Goal: Task Accomplishment & Management: Manage account settings

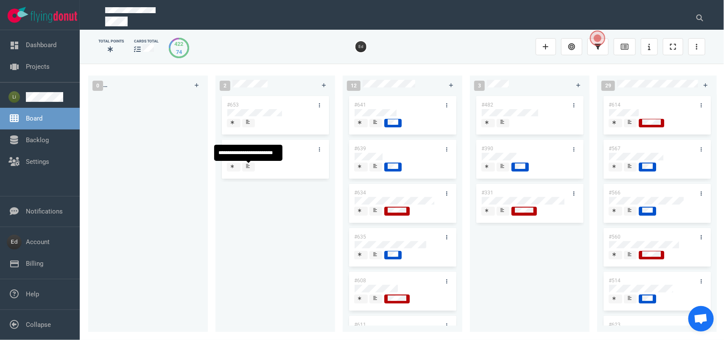
click at [250, 165] on div at bounding box center [248, 166] width 5 height 7
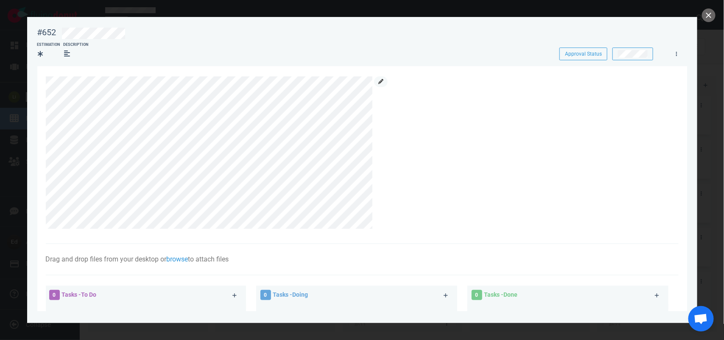
click at [385, 84] on link at bounding box center [381, 81] width 14 height 11
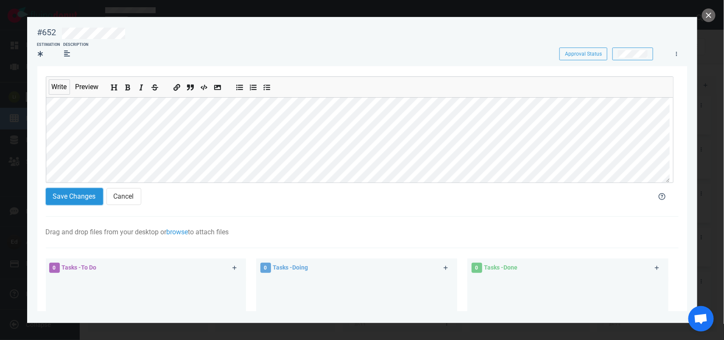
click at [77, 196] on button "Save Changes" at bounding box center [74, 196] width 57 height 17
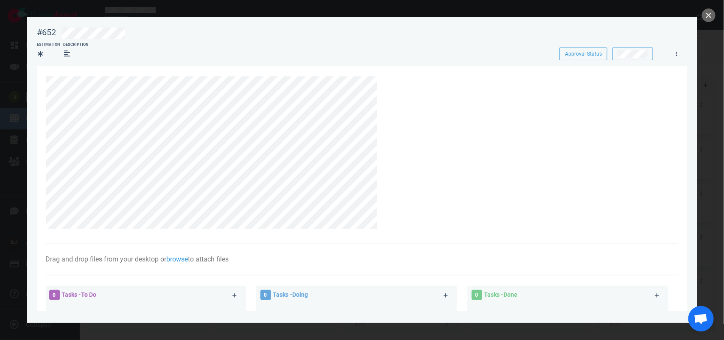
click at [700, 17] on div at bounding box center [362, 170] width 724 height 340
click at [705, 16] on button "close" at bounding box center [709, 15] width 14 height 14
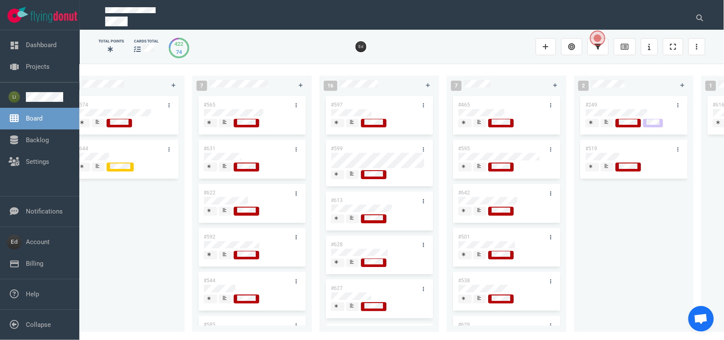
scroll to position [0, 1050]
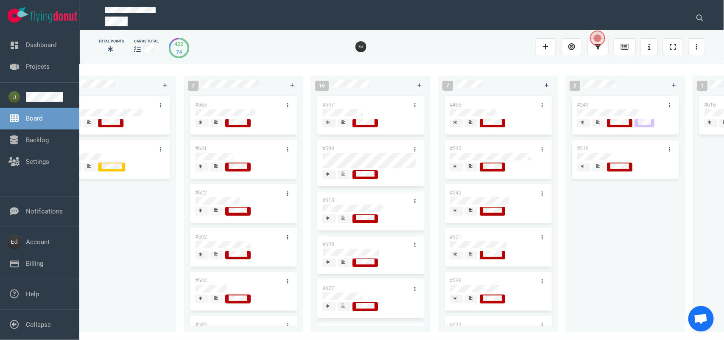
click at [474, 219] on div "#642" at bounding box center [498, 203] width 107 height 39
click at [472, 215] on div at bounding box center [471, 214] width 5 height 1
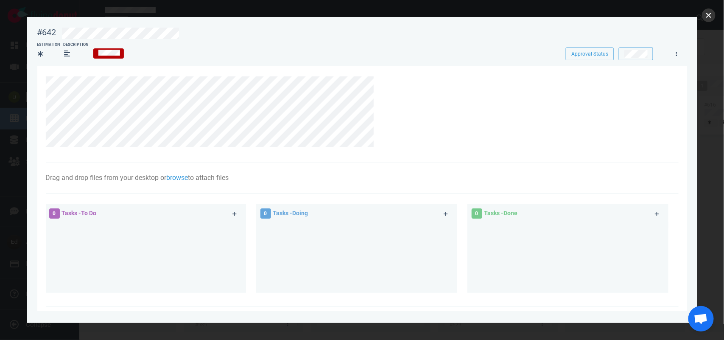
click at [713, 15] on button "close" at bounding box center [709, 15] width 14 height 14
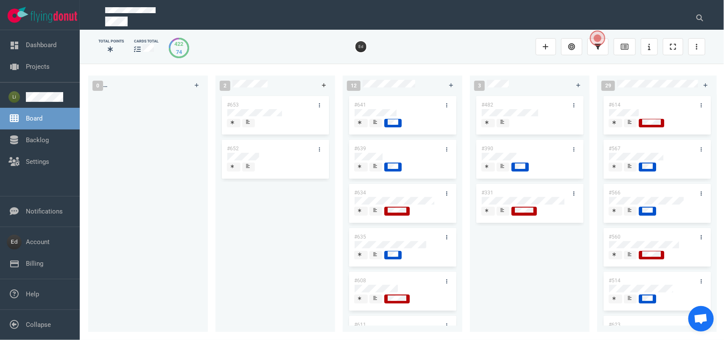
click at [324, 85] on icon at bounding box center [324, 85] width 4 height 4
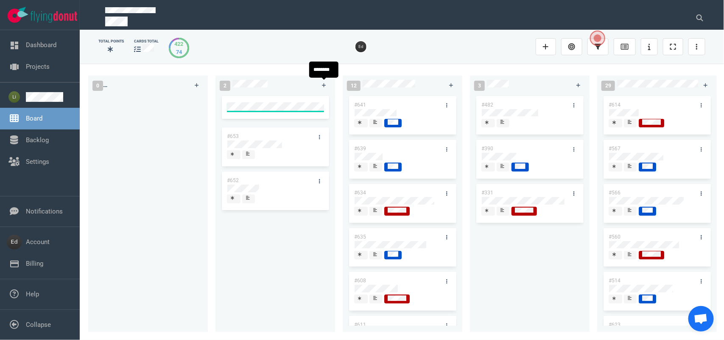
click at [279, 270] on div "#653 #652" at bounding box center [275, 210] width 109 height 228
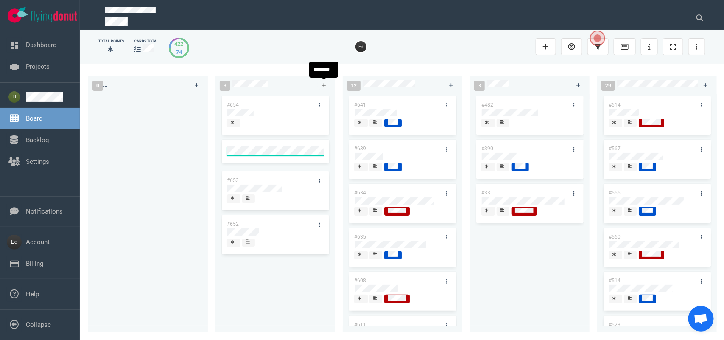
click at [322, 85] on icon at bounding box center [324, 85] width 5 height 5
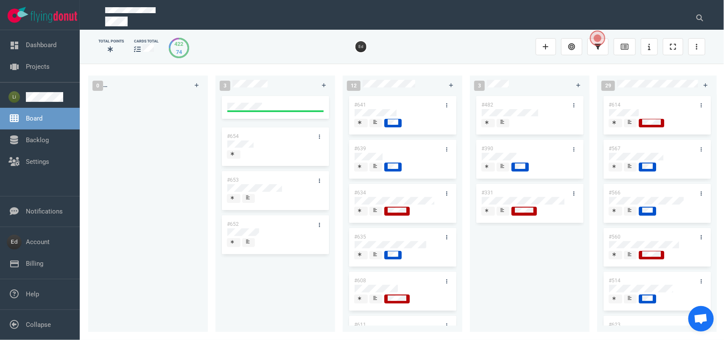
click at [103, 202] on div at bounding box center [147, 208] width 109 height 228
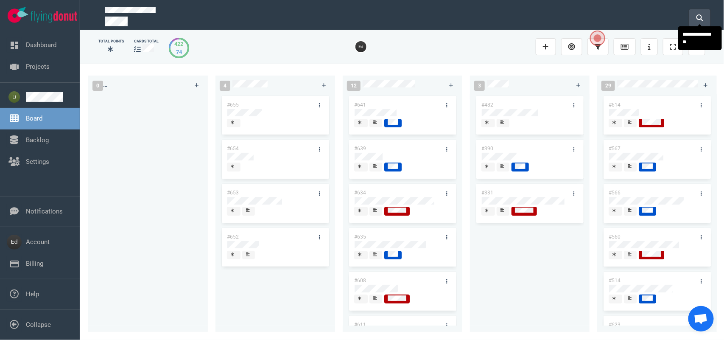
click at [692, 16] on button at bounding box center [699, 17] width 21 height 17
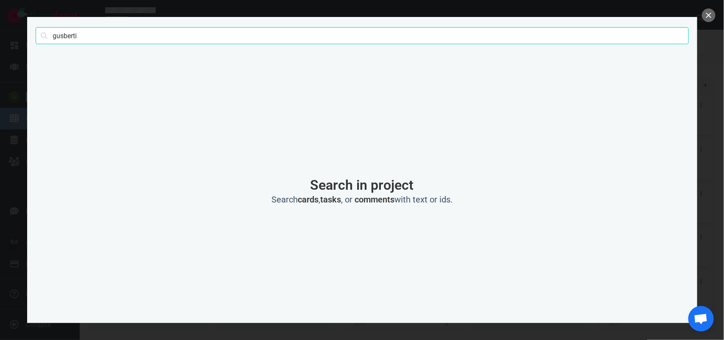
type input "gusberti"
click button "Search" at bounding box center [0, 0] width 0 height 0
click at [106, 37] on input "gusberti" at bounding box center [362, 35] width 653 height 17
click button "Search" at bounding box center [0, 0] width 0 height 0
click at [710, 15] on button "close" at bounding box center [709, 15] width 14 height 14
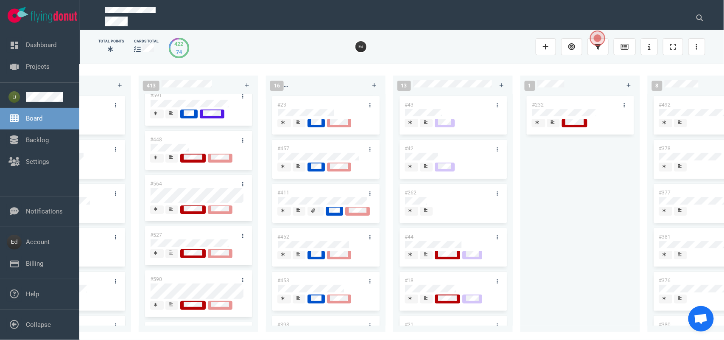
scroll to position [159, 0]
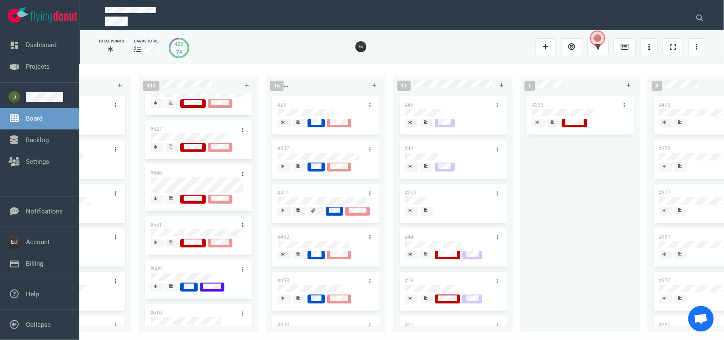
click at [167, 198] on span at bounding box center [171, 199] width 13 height 9
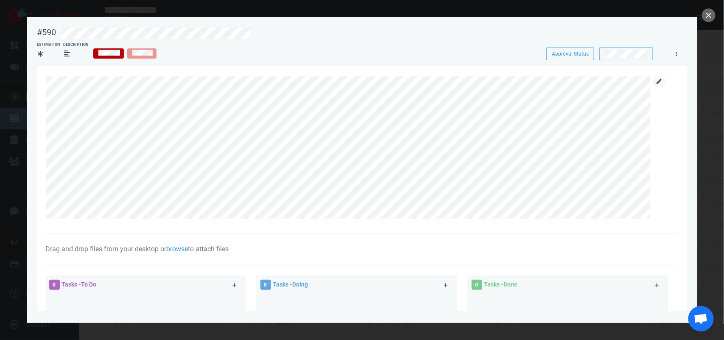
click at [658, 84] on link at bounding box center [659, 81] width 14 height 11
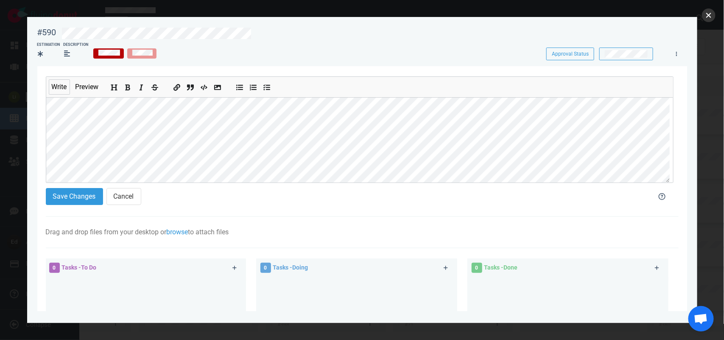
click at [707, 12] on button "close" at bounding box center [709, 15] width 14 height 14
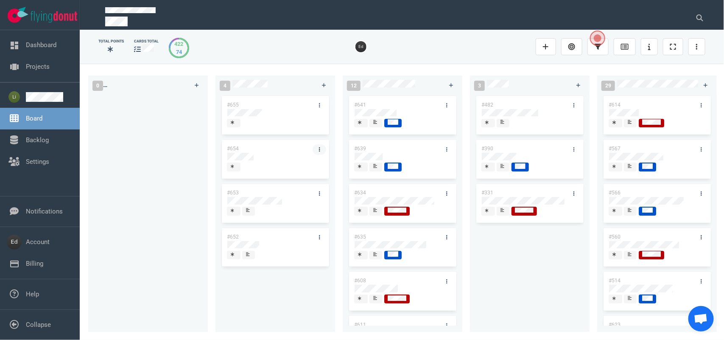
click at [317, 149] on link at bounding box center [320, 149] width 14 height 11
click at [279, 304] on div "#655 #654 #653 #652" at bounding box center [275, 208] width 109 height 228
click at [319, 238] on icon at bounding box center [319, 237] width 1 height 4
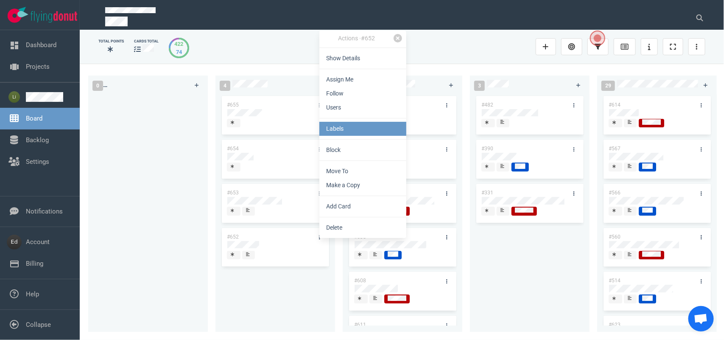
click at [351, 128] on link "Labels" at bounding box center [362, 129] width 87 height 14
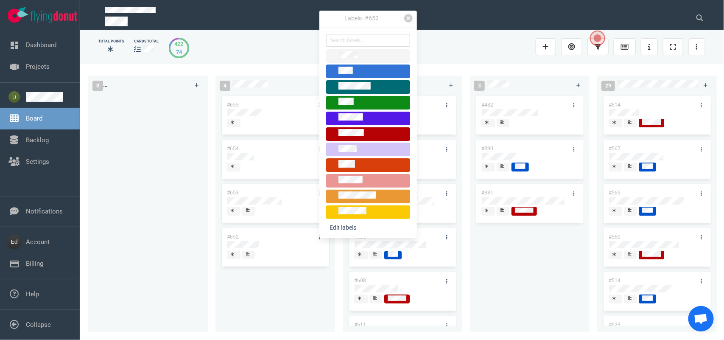
click at [356, 71] on div at bounding box center [368, 72] width 76 height 10
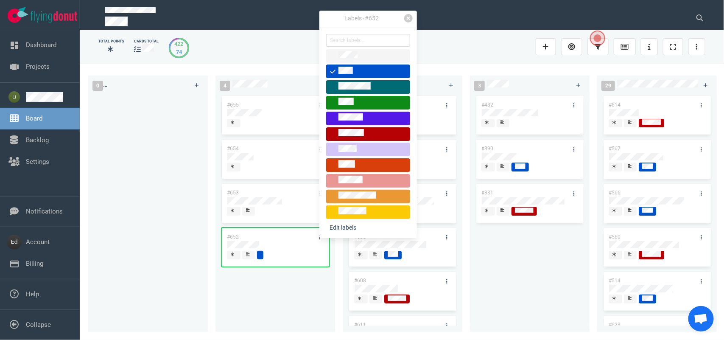
click at [246, 257] on div at bounding box center [249, 255] width 6 height 9
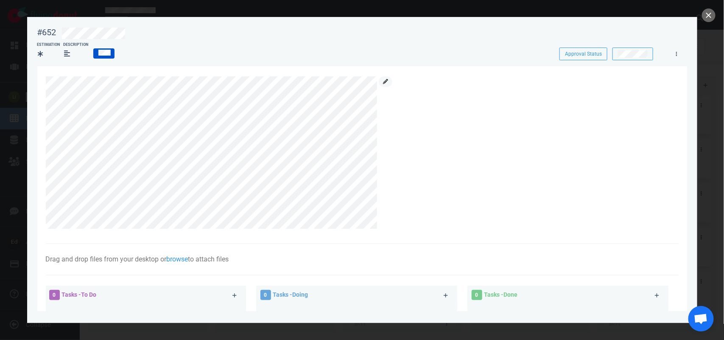
click at [383, 84] on icon at bounding box center [385, 81] width 5 height 5
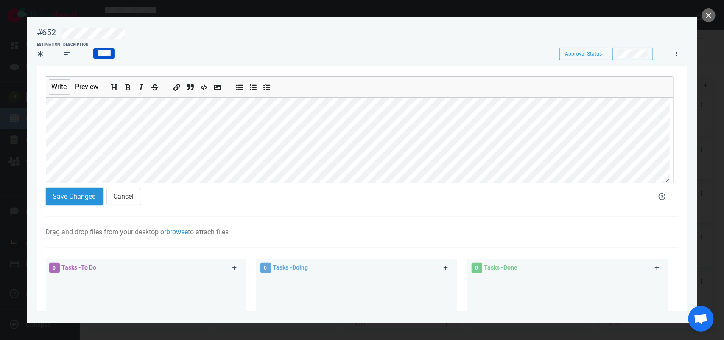
click at [81, 199] on button "Save Changes" at bounding box center [74, 196] width 57 height 17
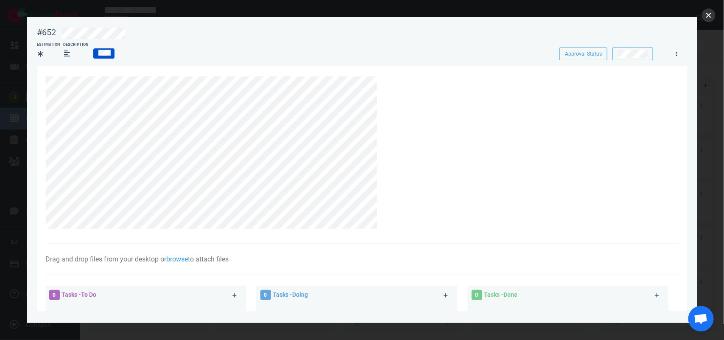
click at [709, 16] on button "close" at bounding box center [709, 15] width 14 height 14
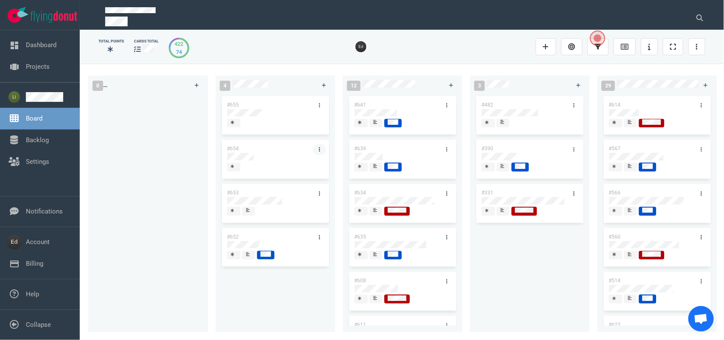
click at [323, 148] on link at bounding box center [320, 149] width 14 height 11
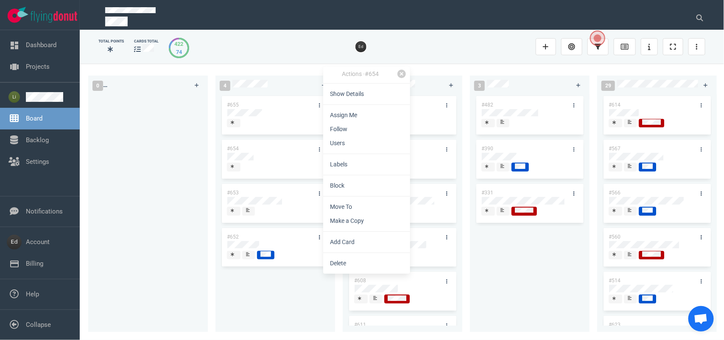
click at [339, 103] on div "Actions · #654 Show Details Assign Me Follow Users Labels Block Move To Make a …" at bounding box center [366, 169] width 87 height 207
click at [336, 98] on link "Show Details" at bounding box center [366, 94] width 87 height 14
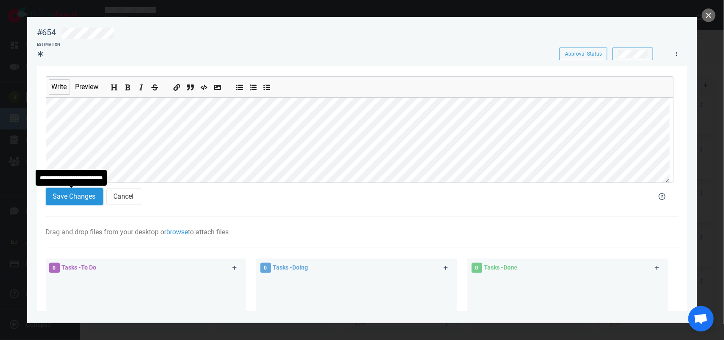
click at [82, 195] on button "Save Changes" at bounding box center [74, 196] width 57 height 17
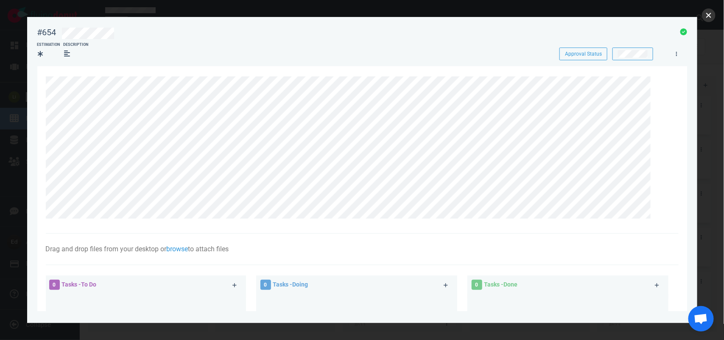
click at [702, 17] on button "close" at bounding box center [709, 15] width 14 height 14
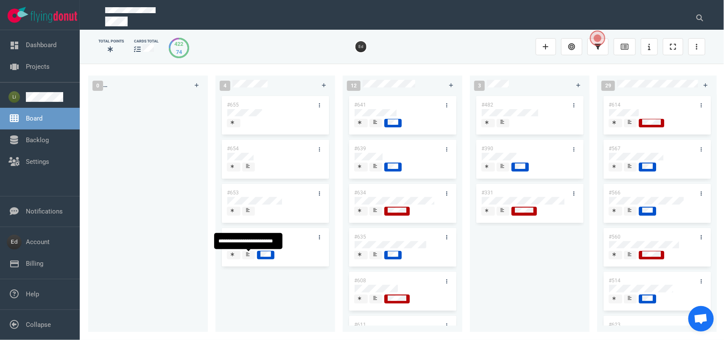
click at [247, 255] on icon at bounding box center [248, 254] width 4 height 4
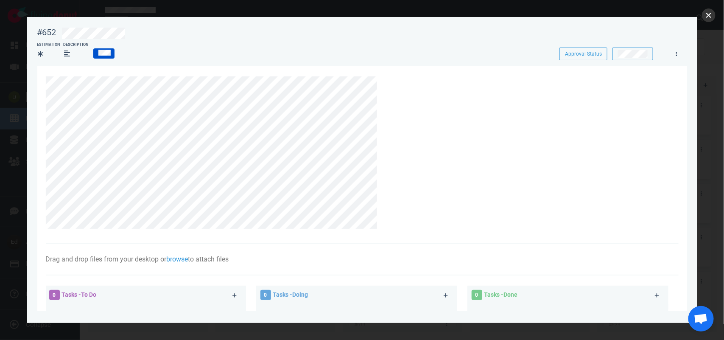
click at [710, 11] on button "close" at bounding box center [709, 15] width 14 height 14
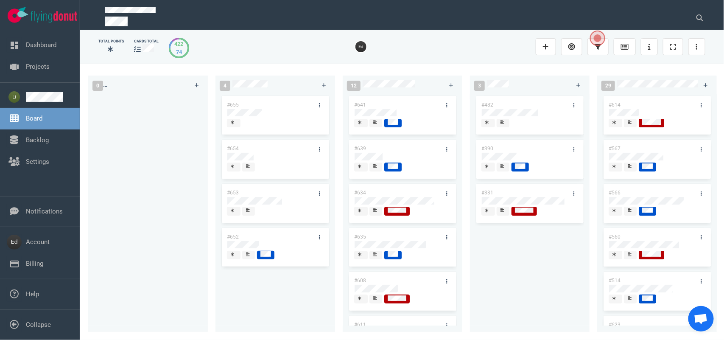
click at [249, 166] on icon at bounding box center [248, 166] width 4 height 4
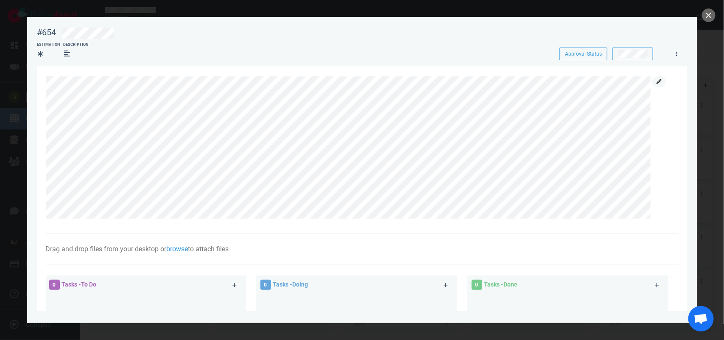
click at [662, 81] on link at bounding box center [659, 81] width 14 height 11
